Goal: Task Accomplishment & Management: Manage account settings

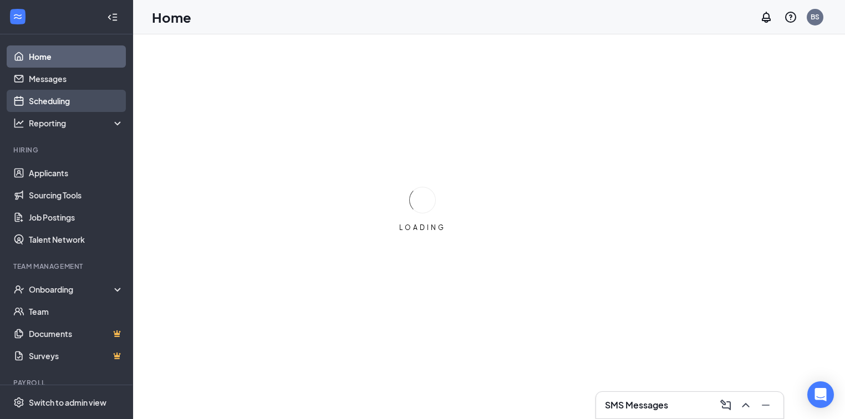
click at [58, 97] on link "Scheduling" at bounding box center [76, 101] width 95 height 22
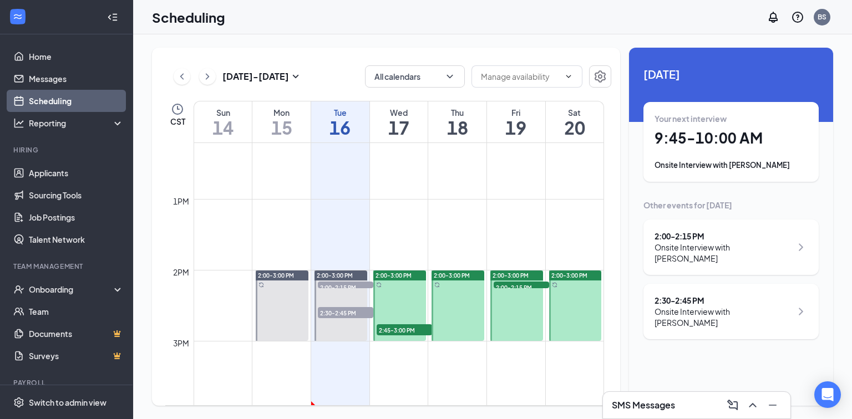
scroll to position [900, 0]
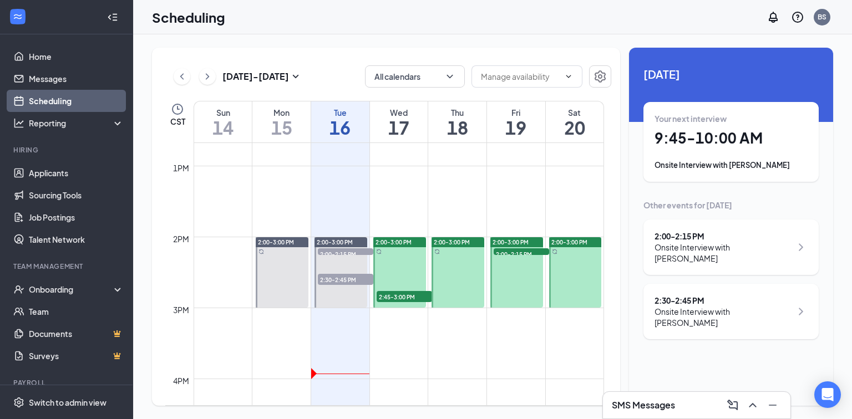
drag, startPoint x: 457, startPoint y: 261, endPoint x: 457, endPoint y: 276, distance: 15.5
click at [457, 276] on link "2:00-3:00 PM" at bounding box center [456, 272] width 55 height 71
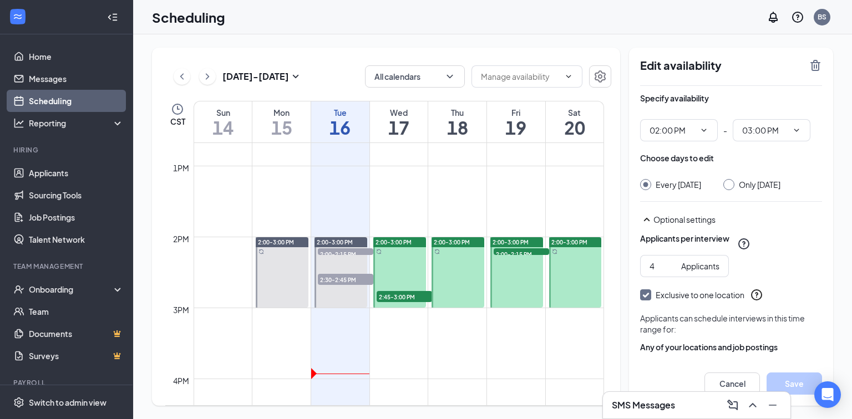
type input "02:00 PM"
type input "03:00 PM"
click at [738, 186] on div "Only [DATE]" at bounding box center [751, 184] width 57 height 11
click at [731, 185] on input "Only [DATE]" at bounding box center [727, 183] width 8 height 8
radio input "true"
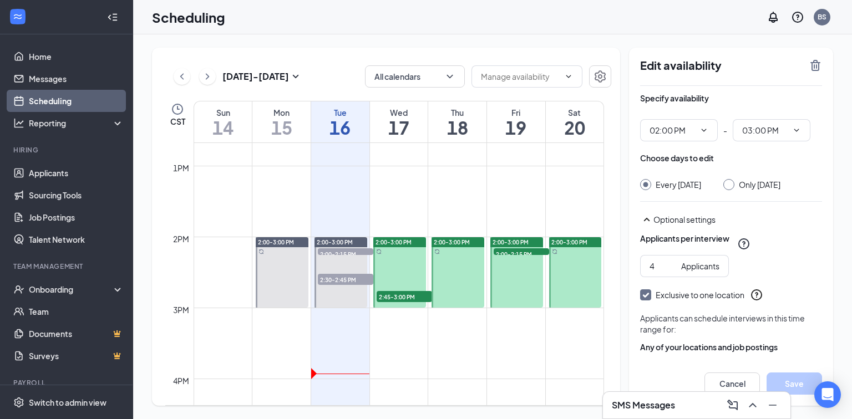
radio input "false"
click at [798, 384] on button "Save" at bounding box center [793, 384] width 55 height 22
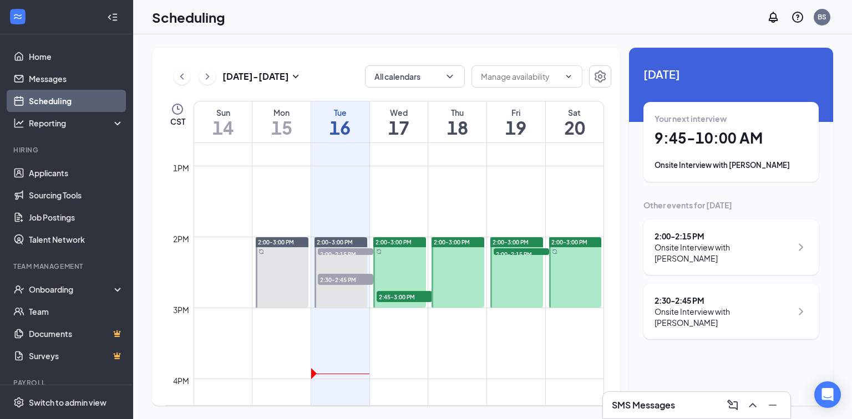
drag, startPoint x: 452, startPoint y: 259, endPoint x: 445, endPoint y: 215, distance: 44.9
click at [437, 200] on td at bounding box center [399, 193] width 410 height 18
click at [450, 253] on link "2:00-3:00 PM" at bounding box center [456, 272] width 55 height 71
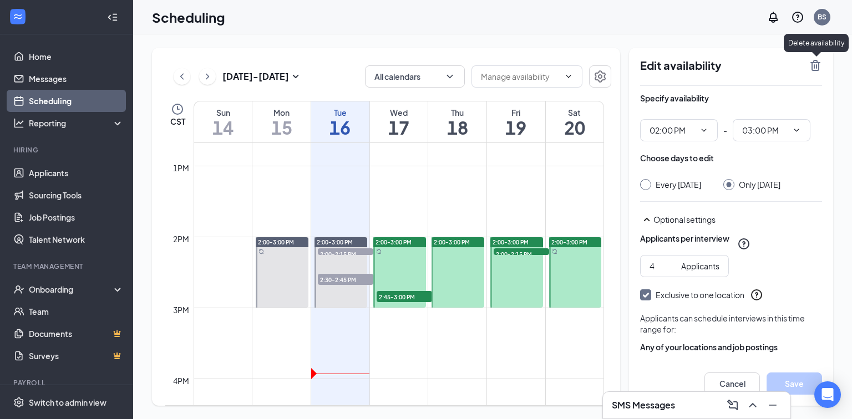
click at [816, 64] on icon "TrashOutline" at bounding box center [814, 65] width 13 height 13
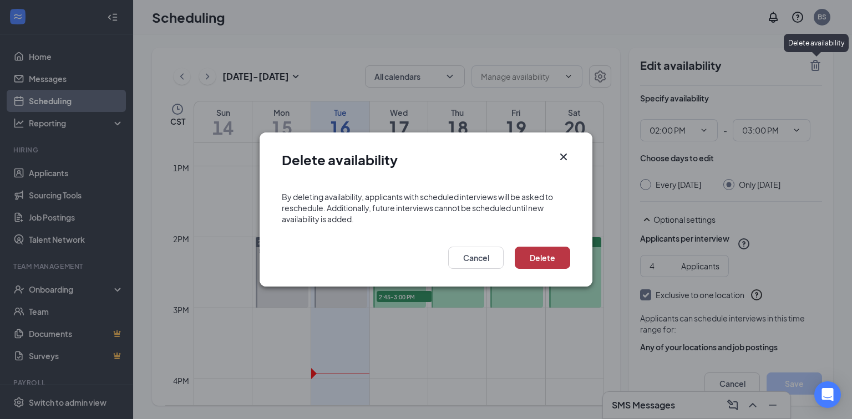
click at [566, 248] on button "Delete" at bounding box center [542, 258] width 55 height 22
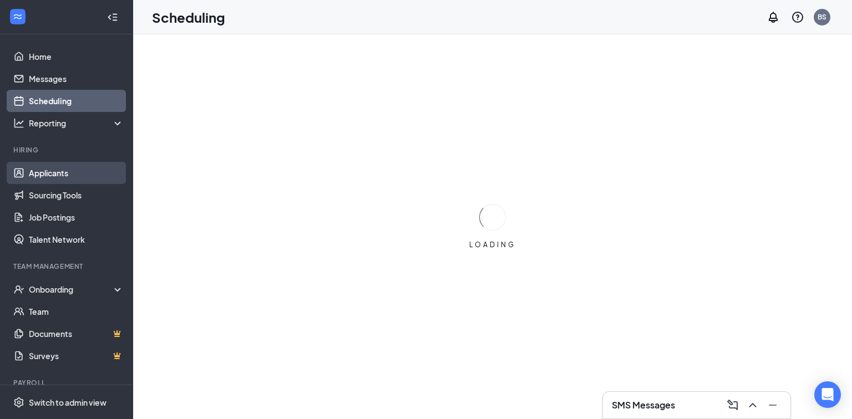
click at [60, 175] on link "Applicants" at bounding box center [76, 173] width 95 height 22
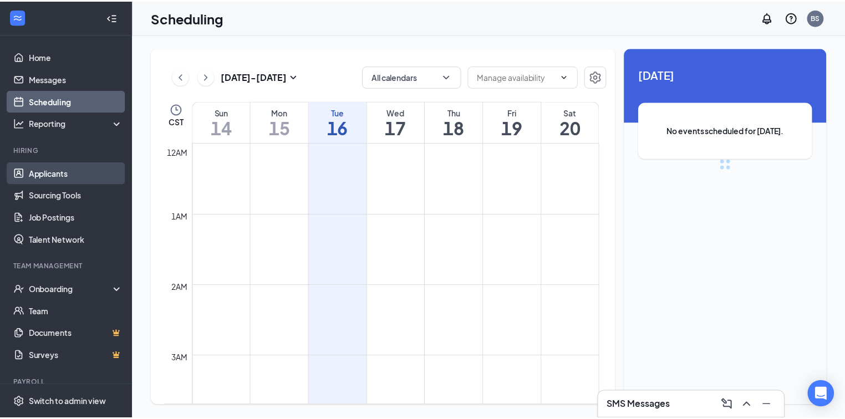
scroll to position [545, 0]
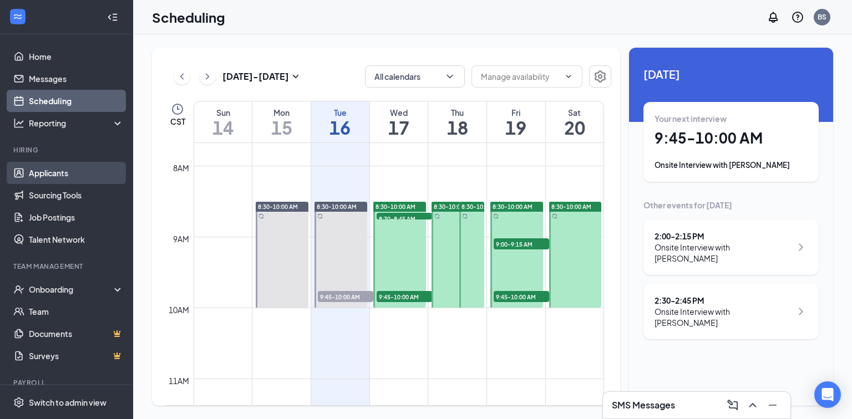
click at [84, 169] on link "Applicants" at bounding box center [76, 173] width 95 height 22
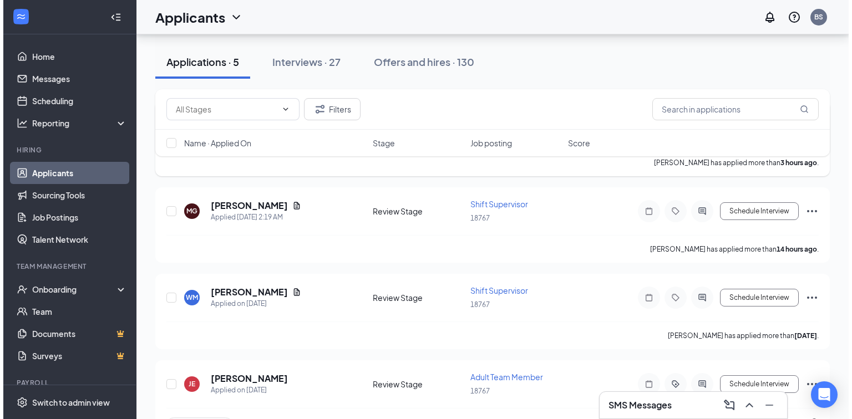
scroll to position [222, 0]
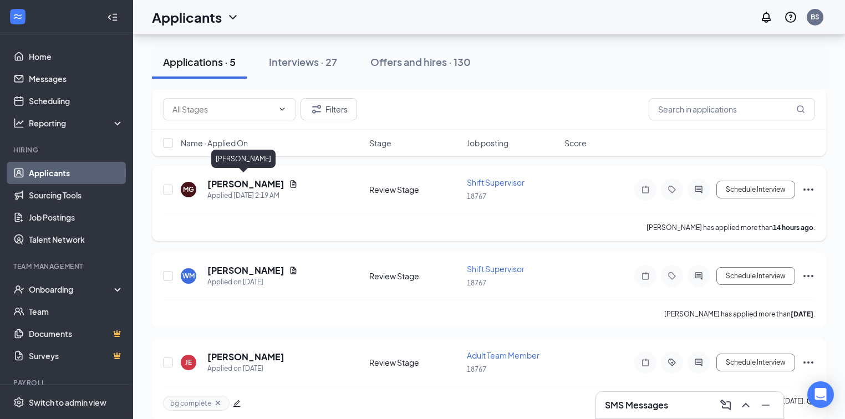
click at [252, 178] on h5 "Misty Grunder" at bounding box center [245, 184] width 77 height 12
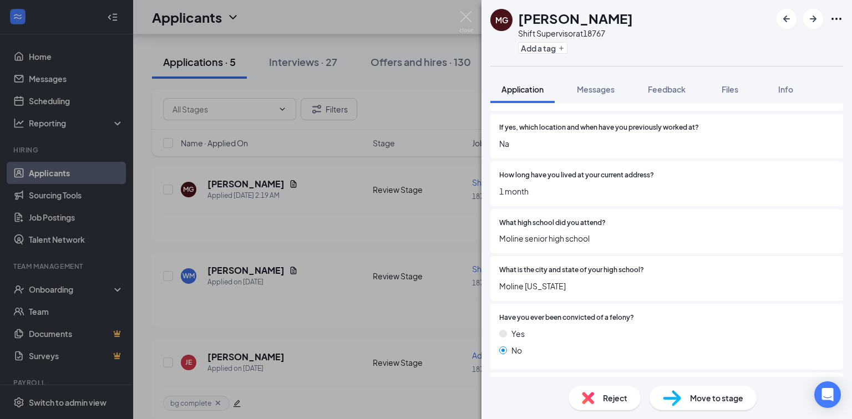
scroll to position [976, 0]
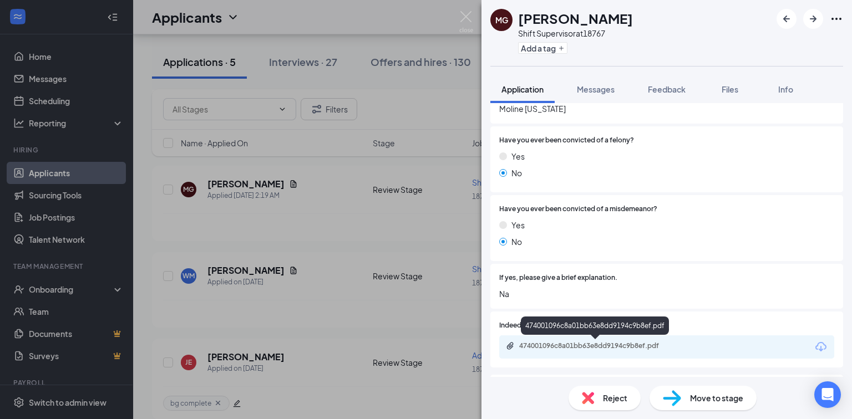
click at [596, 346] on div "474001096c8a01bb63e8dd9194c9b8ef.pdf" at bounding box center [596, 346] width 155 height 9
click at [467, 15] on img at bounding box center [466, 22] width 14 height 22
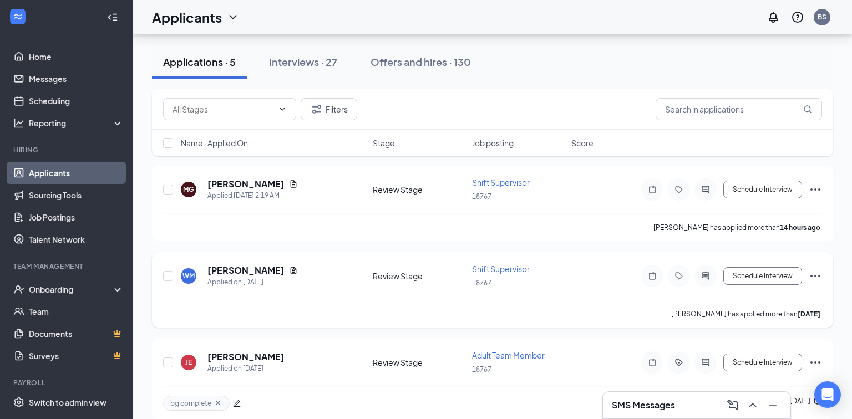
click at [242, 266] on h5 "Woody Manary" at bounding box center [245, 270] width 77 height 12
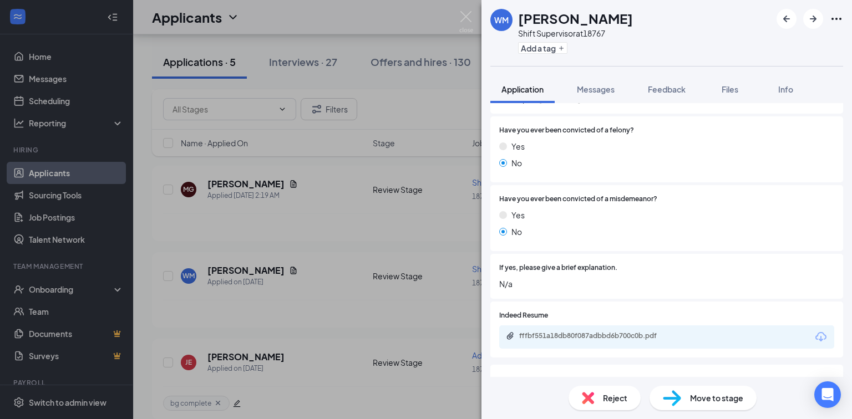
scroll to position [1109, 0]
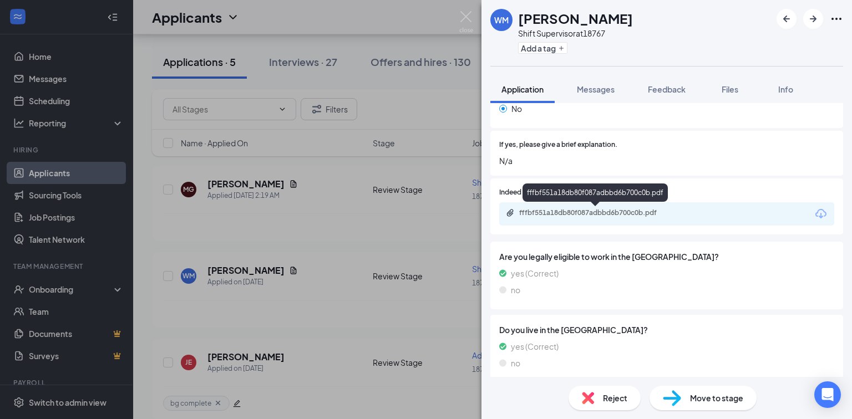
click at [600, 218] on div "fffbf551a18db80f087adbbd6b700c0b.pdf" at bounding box center [596, 213] width 180 height 11
click at [464, 17] on img at bounding box center [466, 22] width 14 height 22
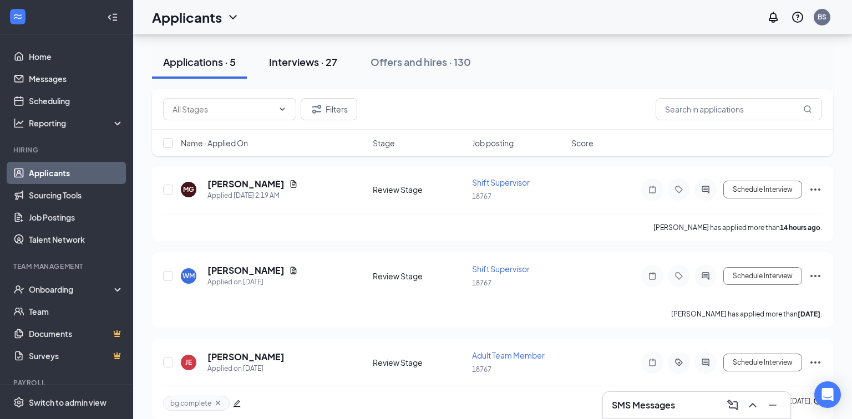
click at [313, 59] on div "Interviews · 27" at bounding box center [303, 62] width 68 height 14
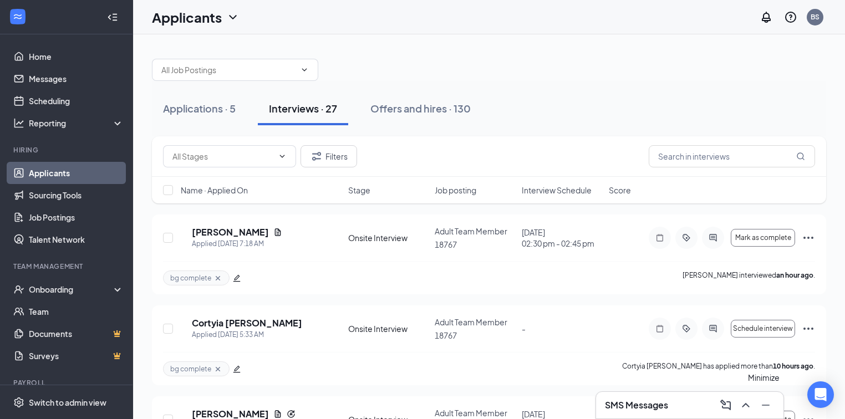
click at [762, 405] on icon "Minimize" at bounding box center [765, 405] width 13 height 13
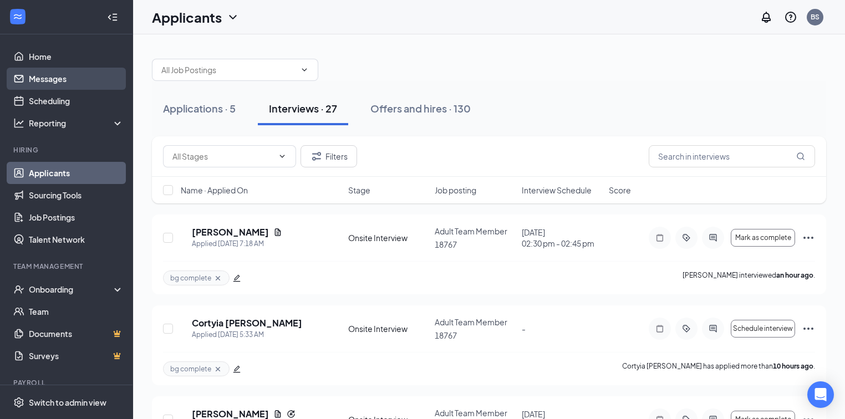
click at [60, 74] on link "Messages" at bounding box center [76, 79] width 95 height 22
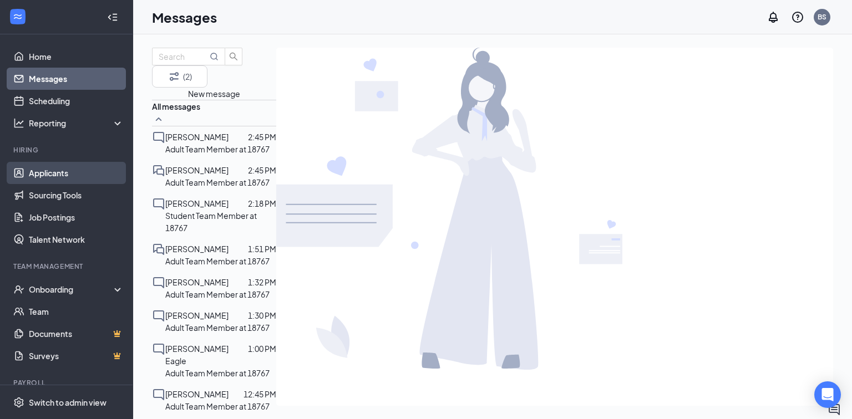
click at [73, 166] on link "Applicants" at bounding box center [76, 173] width 95 height 22
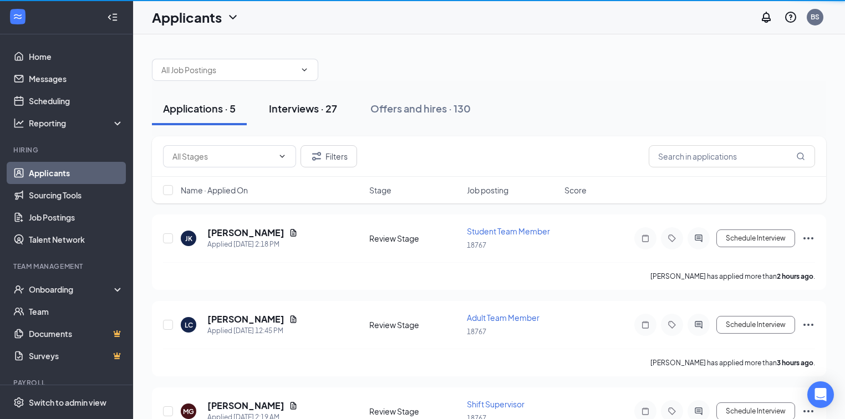
click at [311, 105] on div "Interviews · 27" at bounding box center [303, 108] width 68 height 14
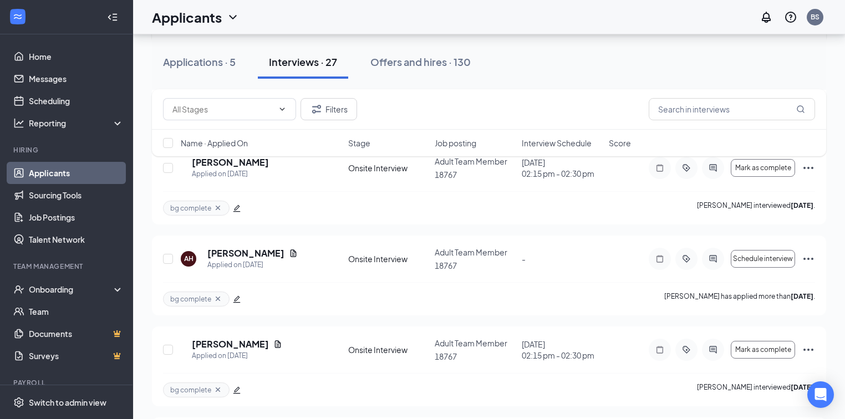
scroll to position [1020, 0]
